Goal: Check status: Check status

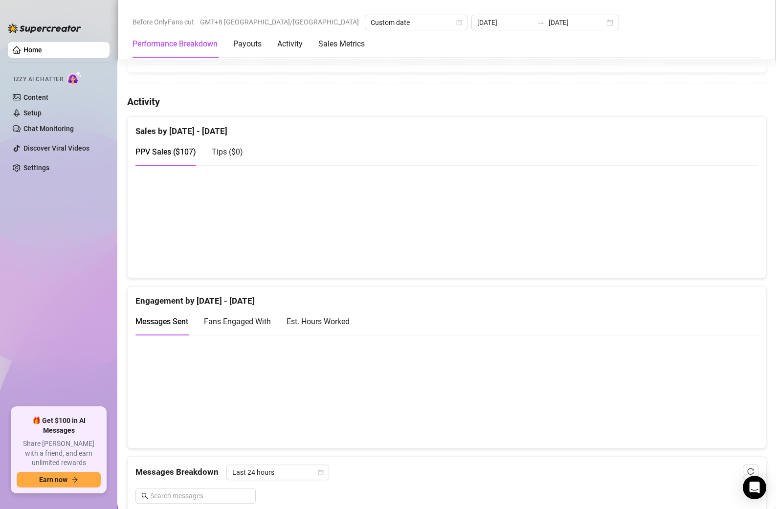
scroll to position [426, 0]
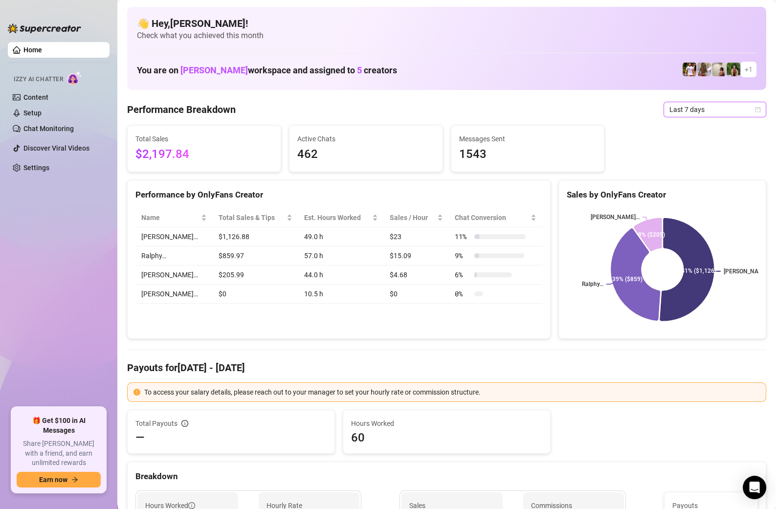
click at [711, 104] on span "Last 7 days" at bounding box center [715, 109] width 91 height 15
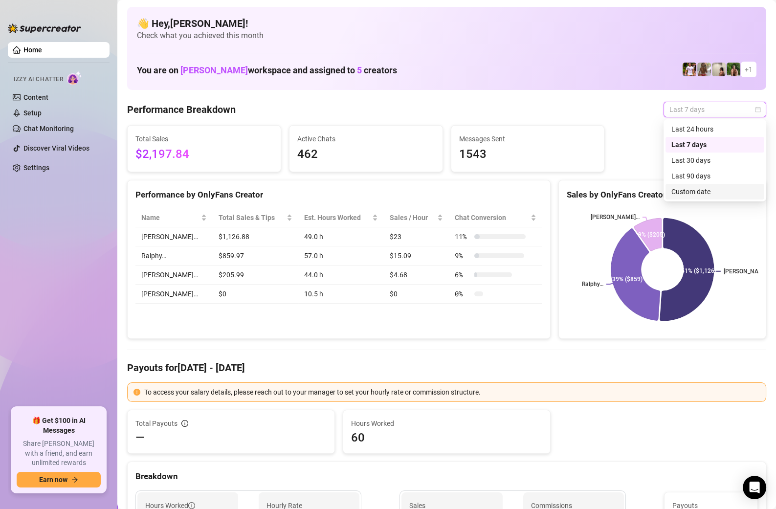
click at [677, 190] on div "Custom date" at bounding box center [714, 191] width 87 height 11
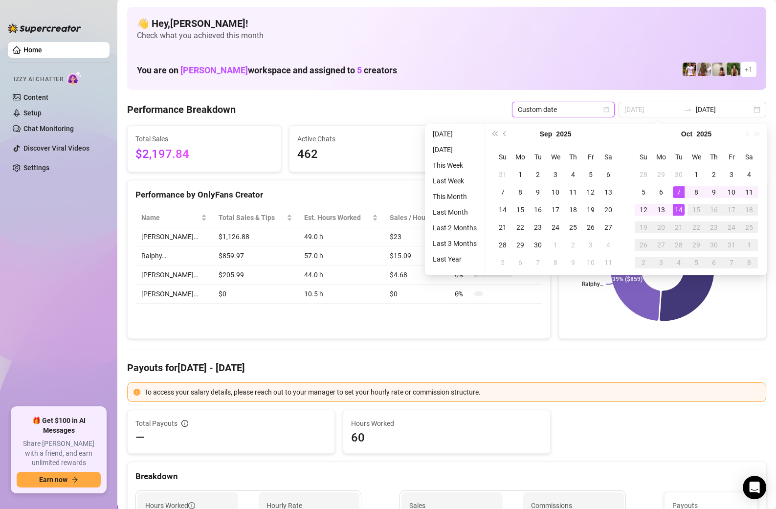
type input "[DATE]"
click at [676, 207] on div "14" at bounding box center [679, 210] width 12 height 12
type input "[DATE]"
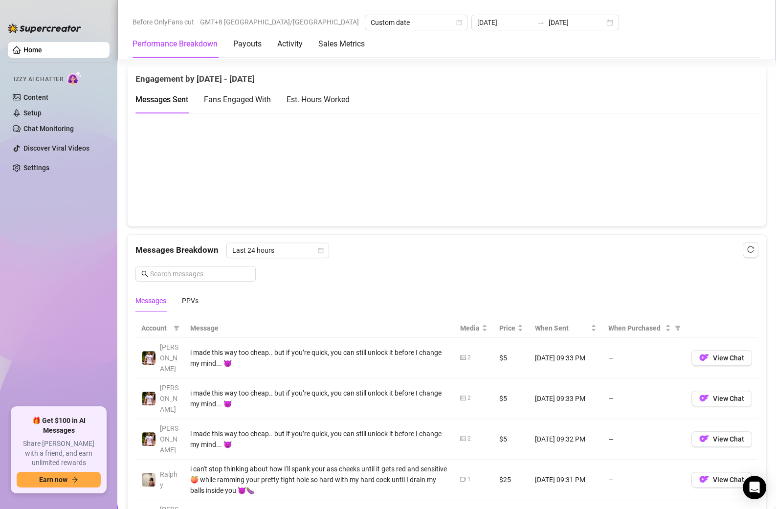
scroll to position [420, 0]
